Goal: Information Seeking & Learning: Learn about a topic

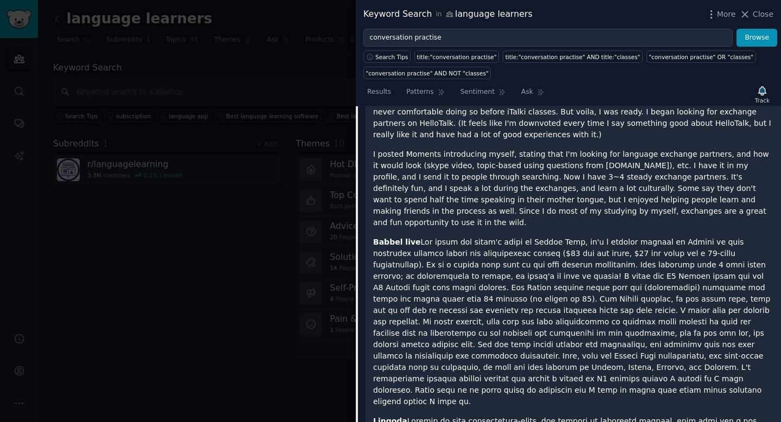
click at [494, 175] on p "I posted Moments introducing myself, stating that I'm looking for language exch…" at bounding box center [573, 189] width 400 height 80
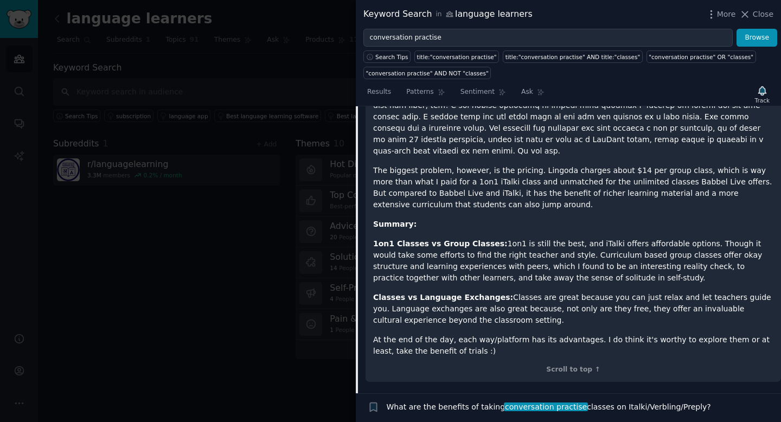
scroll to position [1136, 0]
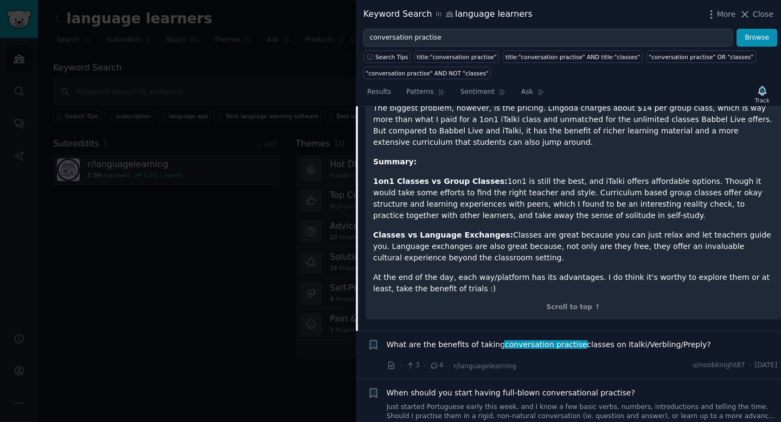
click at [587, 339] on span "What are the benefits of taking conversation practise classes on Italki/Verblin…" at bounding box center [549, 344] width 324 height 11
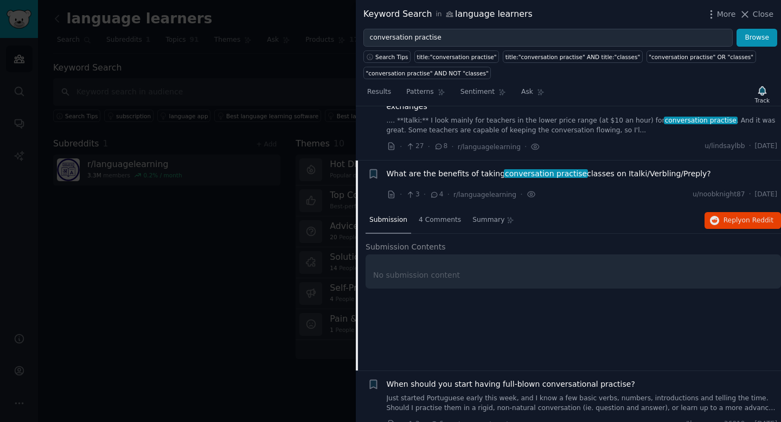
scroll to position [191, 0]
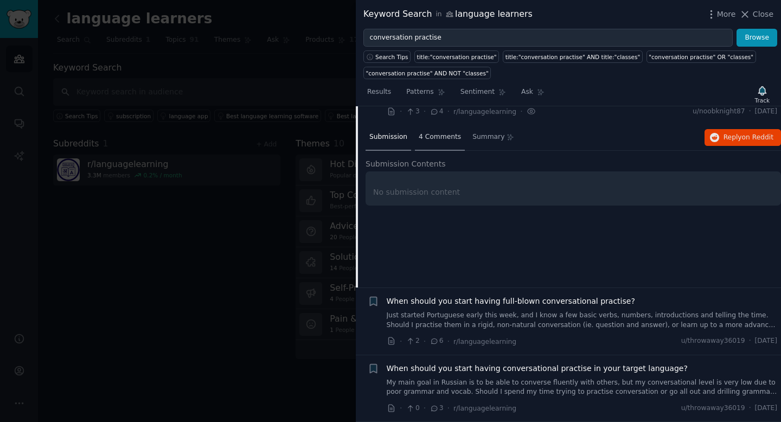
click at [442, 137] on span "4 Comments" at bounding box center [439, 137] width 42 height 10
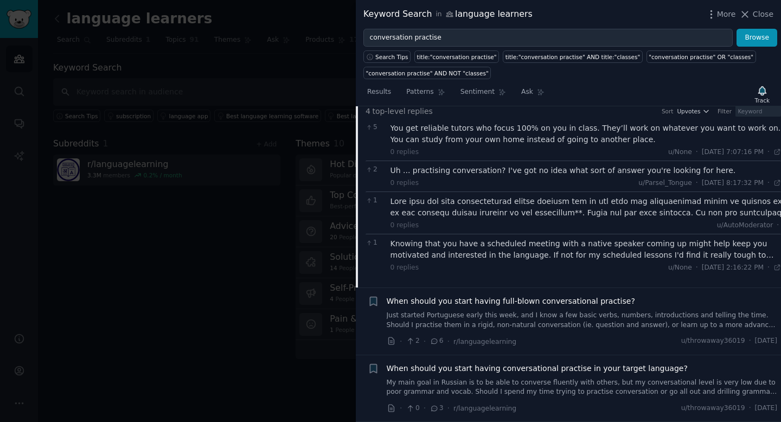
scroll to position [250, 0]
click at [459, 368] on div "When should you start having conversational practise in your target language? M…" at bounding box center [582, 380] width 391 height 34
click at [474, 363] on span "When should you start having conversational practise in your target language?" at bounding box center [537, 368] width 301 height 11
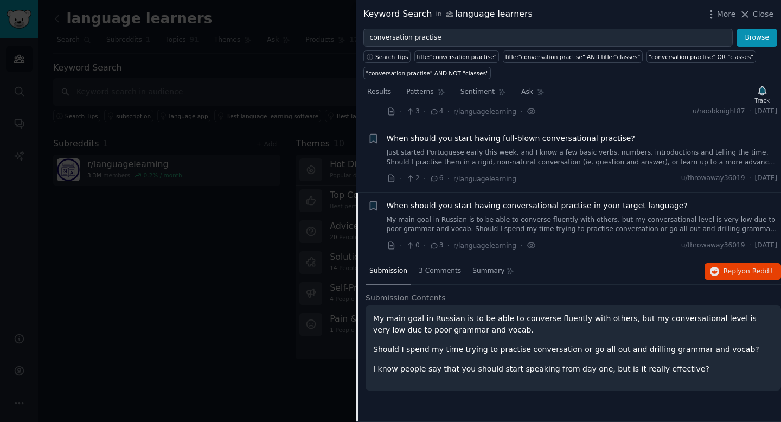
scroll to position [191, 0]
click at [438, 274] on span "3 Comments" at bounding box center [439, 271] width 42 height 10
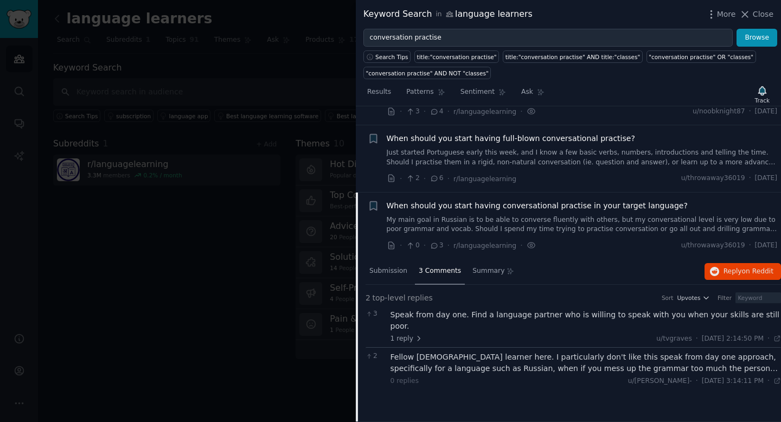
click at [464, 353] on div "Fellow [DEMOGRAPHIC_DATA] learner here. I particularly don't like this speak fr…" at bounding box center [585, 362] width 391 height 23
